Goal: Transaction & Acquisition: Purchase product/service

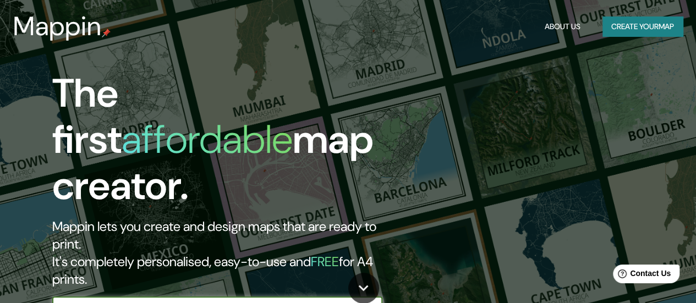
click at [257, 302] on input "text" at bounding box center [206, 308] width 308 height 13
click at [281, 302] on input "text" at bounding box center [206, 308] width 308 height 13
type input "[GEOGRAPHIC_DATA]"
click at [374, 302] on icon "button" at bounding box center [371, 308] width 13 height 13
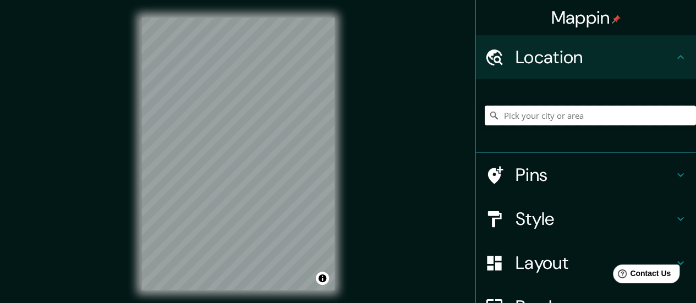
click at [524, 119] on input "Pick your city or area" at bounding box center [590, 116] width 211 height 20
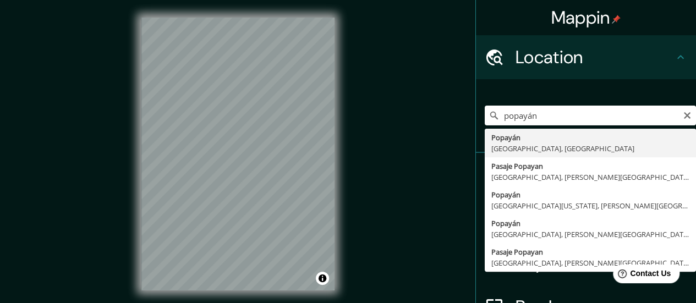
type input "Popayán, [GEOGRAPHIC_DATA], [GEOGRAPHIC_DATA]"
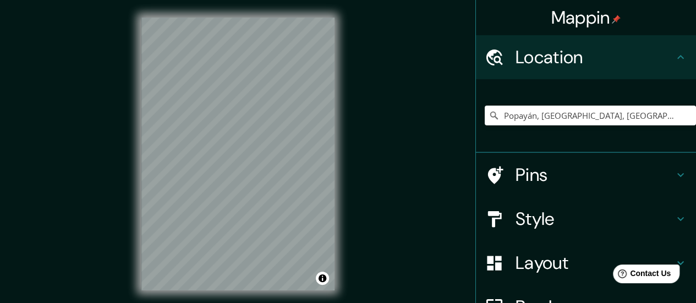
scroll to position [55, 0]
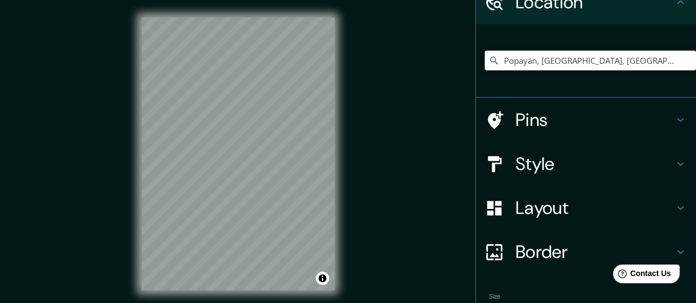
click at [637, 162] on h4 "Style" at bounding box center [595, 164] width 158 height 22
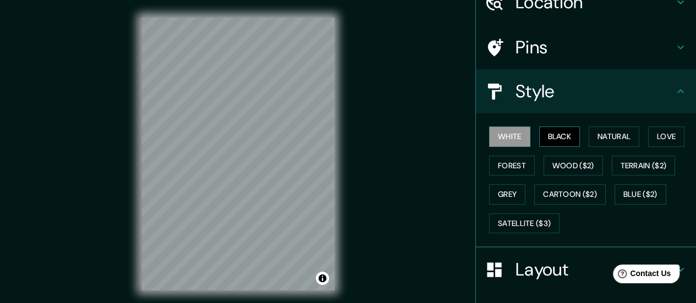
click at [561, 137] on button "Black" at bounding box center [559, 137] width 41 height 20
click at [592, 136] on button "Natural" at bounding box center [614, 137] width 51 height 20
click at [519, 134] on button "White" at bounding box center [509, 137] width 41 height 20
click at [674, 97] on icon at bounding box center [680, 91] width 13 height 13
click at [677, 89] on icon at bounding box center [680, 91] width 13 height 13
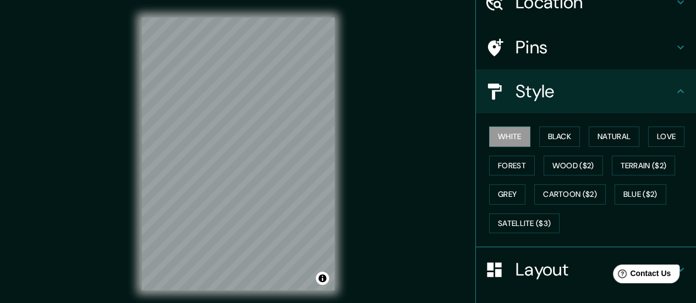
click at [508, 92] on div "Style" at bounding box center [586, 91] width 220 height 44
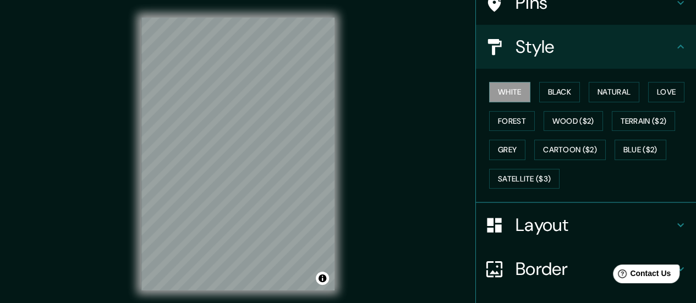
scroll to position [110, 0]
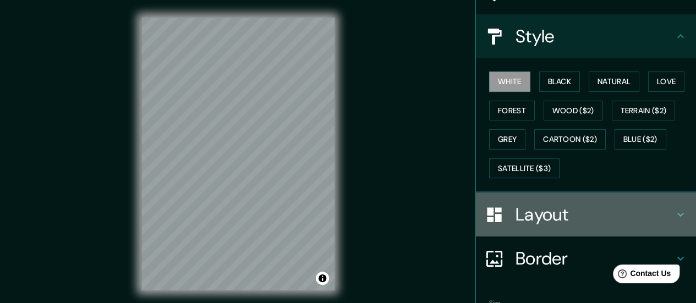
click at [591, 206] on h4 "Layout" at bounding box center [595, 215] width 158 height 22
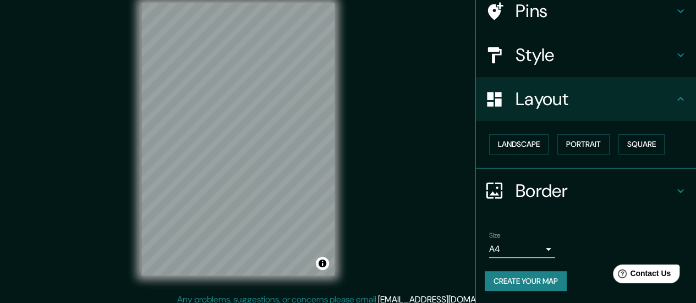
scroll to position [22, 0]
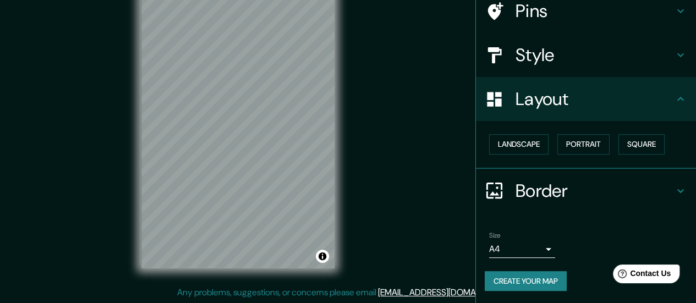
click at [580, 190] on h4 "Border" at bounding box center [595, 191] width 158 height 22
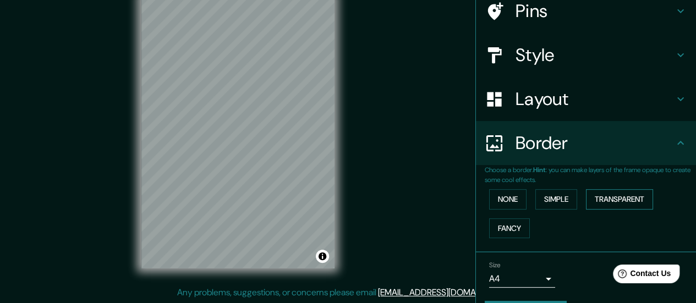
click at [604, 201] on button "Transparent" at bounding box center [619, 199] width 67 height 20
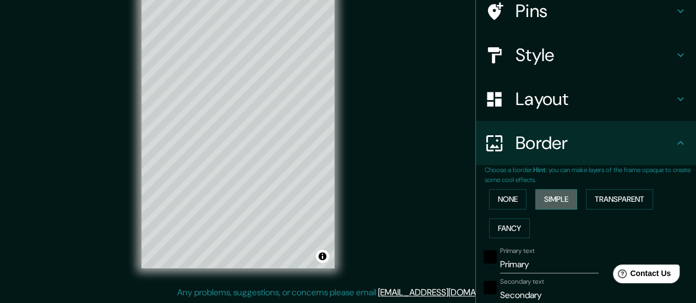
click at [544, 198] on button "Simple" at bounding box center [556, 199] width 42 height 20
click at [504, 198] on button "None" at bounding box center [507, 199] width 37 height 20
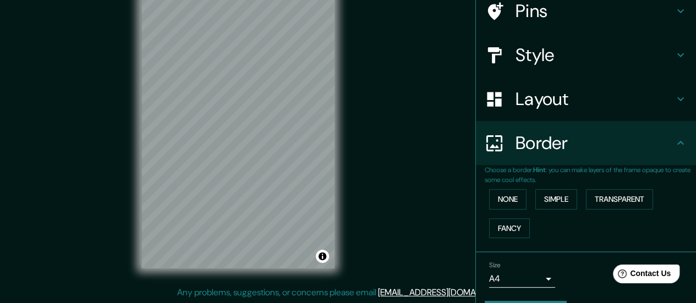
drag, startPoint x: 608, startPoint y: 141, endPoint x: 611, endPoint y: 128, distance: 13.6
click at [609, 142] on h4 "Border" at bounding box center [595, 143] width 158 height 22
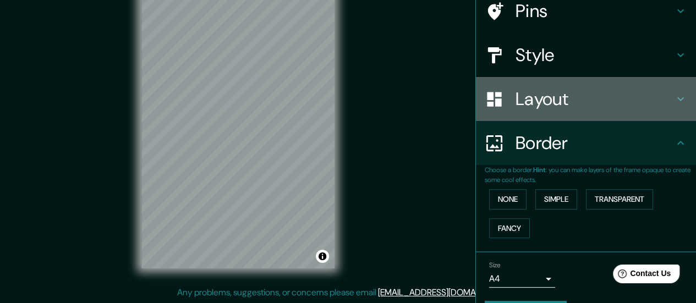
click at [625, 89] on h4 "Layout" at bounding box center [595, 99] width 158 height 22
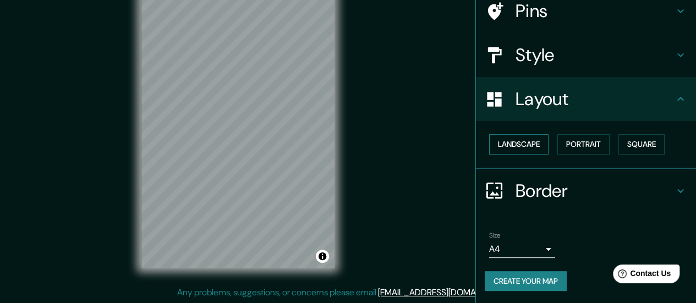
click at [514, 146] on button "Landscape" at bounding box center [518, 144] width 59 height 20
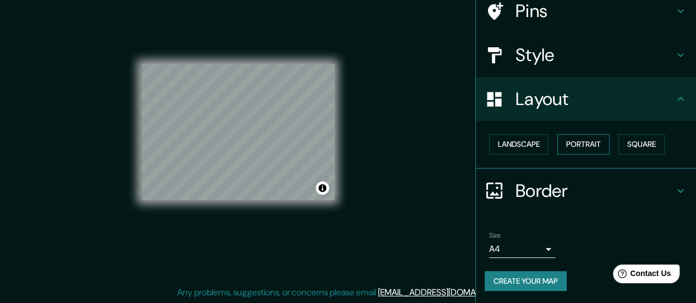
click at [565, 141] on button "Portrait" at bounding box center [583, 144] width 52 height 20
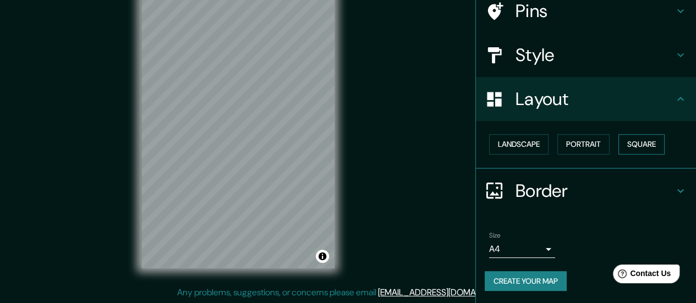
click at [619, 141] on button "Square" at bounding box center [641, 144] width 46 height 20
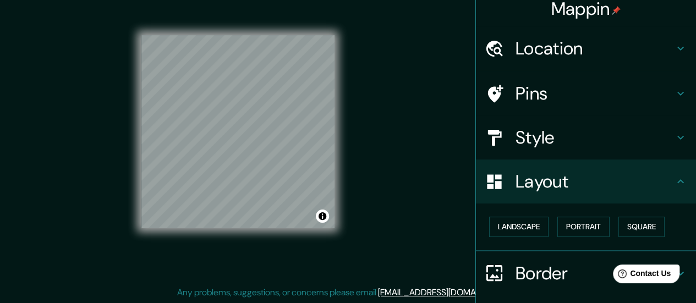
scroll to position [0, 0]
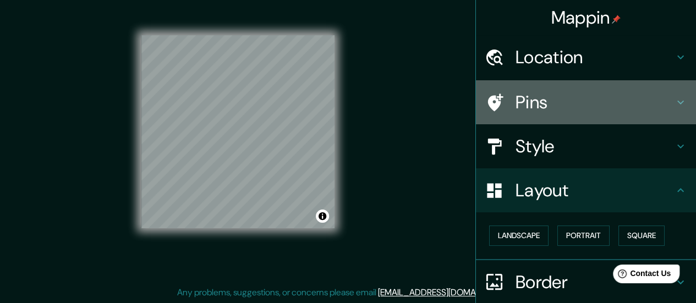
click at [602, 108] on h4 "Pins" at bounding box center [595, 102] width 158 height 22
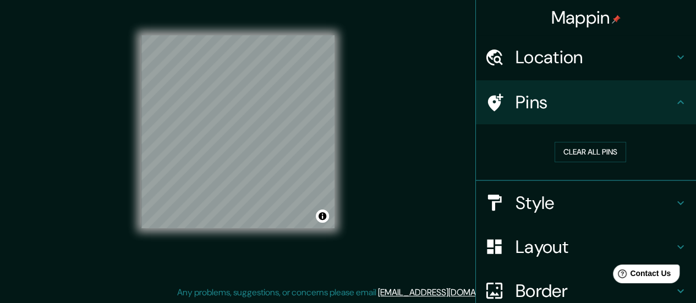
click at [621, 104] on h4 "Pins" at bounding box center [595, 102] width 158 height 22
click at [566, 149] on button "Clear all pins" at bounding box center [591, 152] width 72 height 20
click at [441, 39] on div "Mappin Location [GEOGRAPHIC_DATA], [GEOGRAPHIC_DATA], [GEOGRAPHIC_DATA] Pins Cl…" at bounding box center [348, 141] width 696 height 326
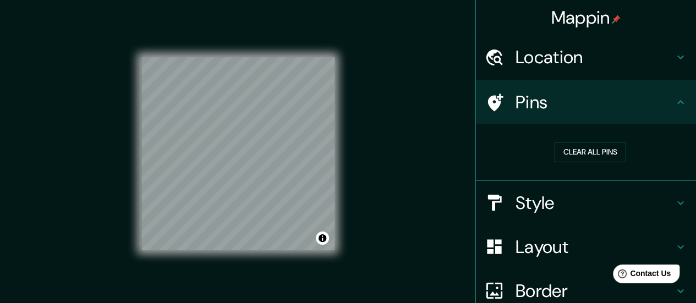
click at [674, 97] on icon at bounding box center [680, 102] width 13 height 13
click at [427, 129] on div "Mappin Location [GEOGRAPHIC_DATA], [GEOGRAPHIC_DATA], [GEOGRAPHIC_DATA] Pins Cl…" at bounding box center [348, 163] width 696 height 326
